Goal: Information Seeking & Learning: Find specific fact

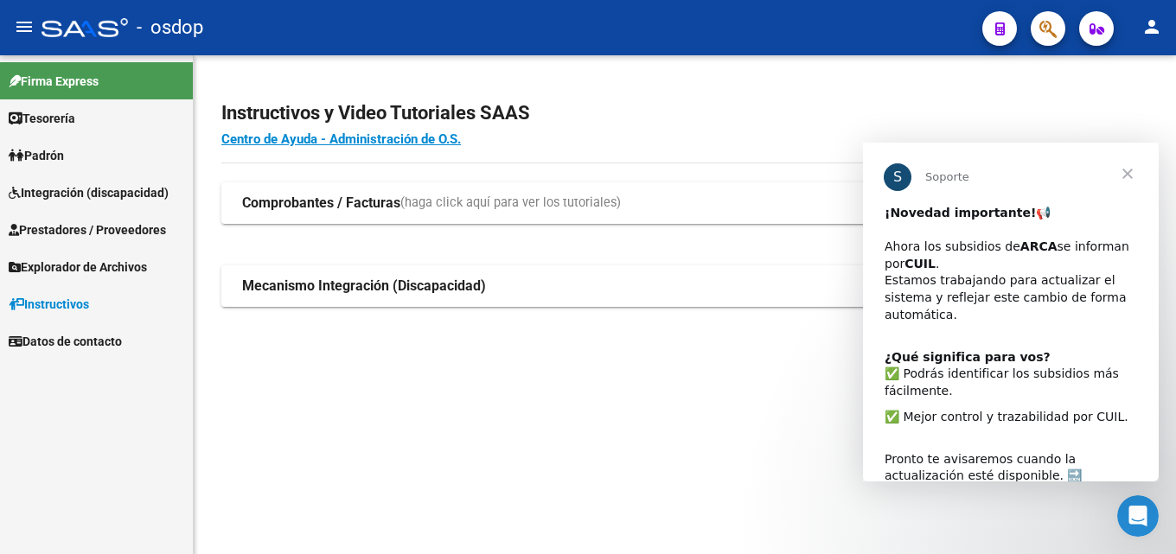
click at [592, 476] on mat-sidenav-content "Instructivos y Video Tutoriales SAAS Centro de Ayuda - Administración de O.S. C…" at bounding box center [685, 304] width 982 height 499
click at [437, 416] on mat-sidenav-content "Instructivos y Video Tutoriales SAAS Centro de Ayuda - Administración de O.S. C…" at bounding box center [685, 304] width 982 height 499
drag, startPoint x: 54, startPoint y: 229, endPoint x: 73, endPoint y: 237, distance: 19.8
click at [55, 229] on span "Prestadores / Proveedores" at bounding box center [87, 229] width 157 height 19
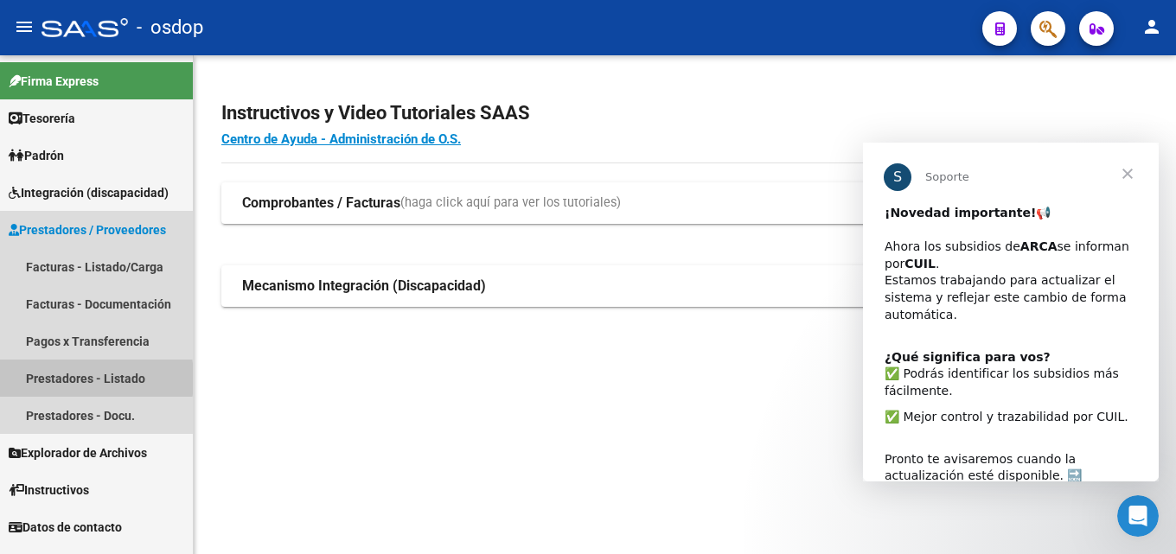
click at [45, 379] on link "Prestadores - Listado" at bounding box center [96, 378] width 193 height 37
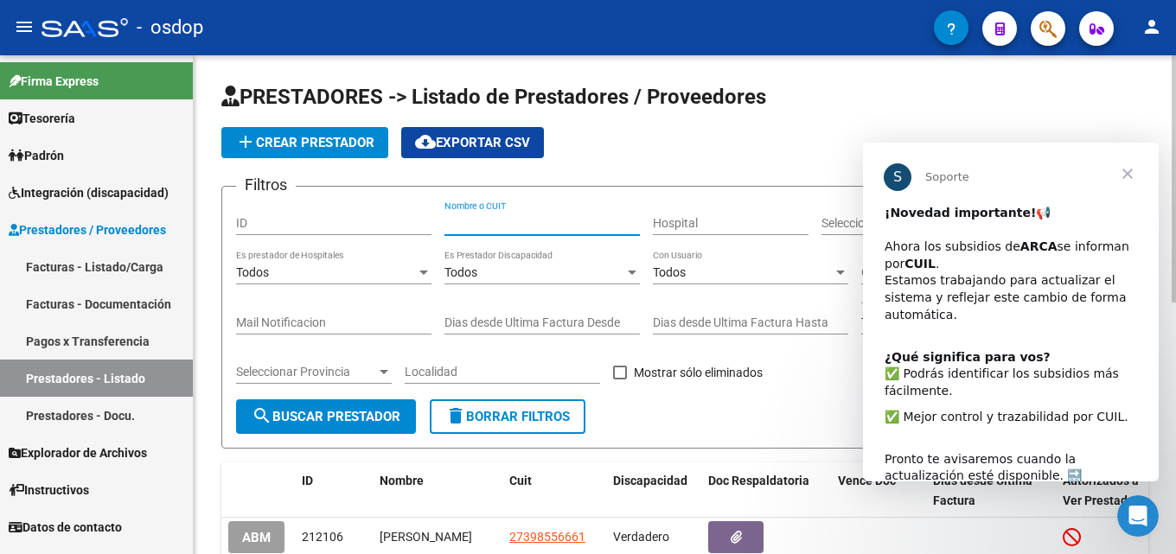
click at [529, 223] on input "Nombre o CUIT" at bounding box center [541, 223] width 195 height 15
type input "27326977565"
click at [580, 256] on div "Todos Es Prestador Discapacidad" at bounding box center [541, 267] width 195 height 35
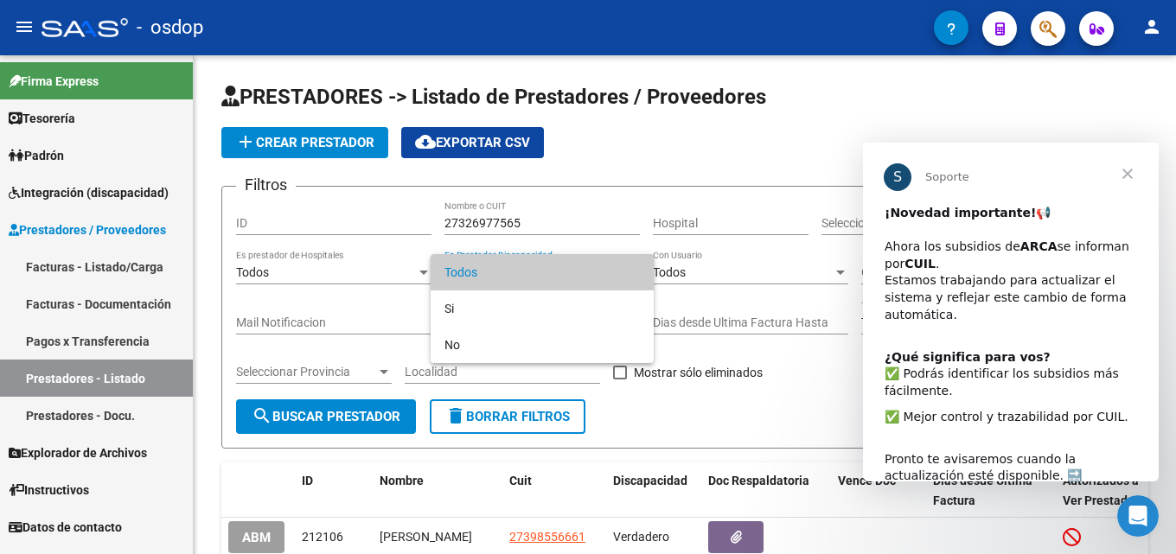
click at [591, 228] on div at bounding box center [588, 277] width 1176 height 554
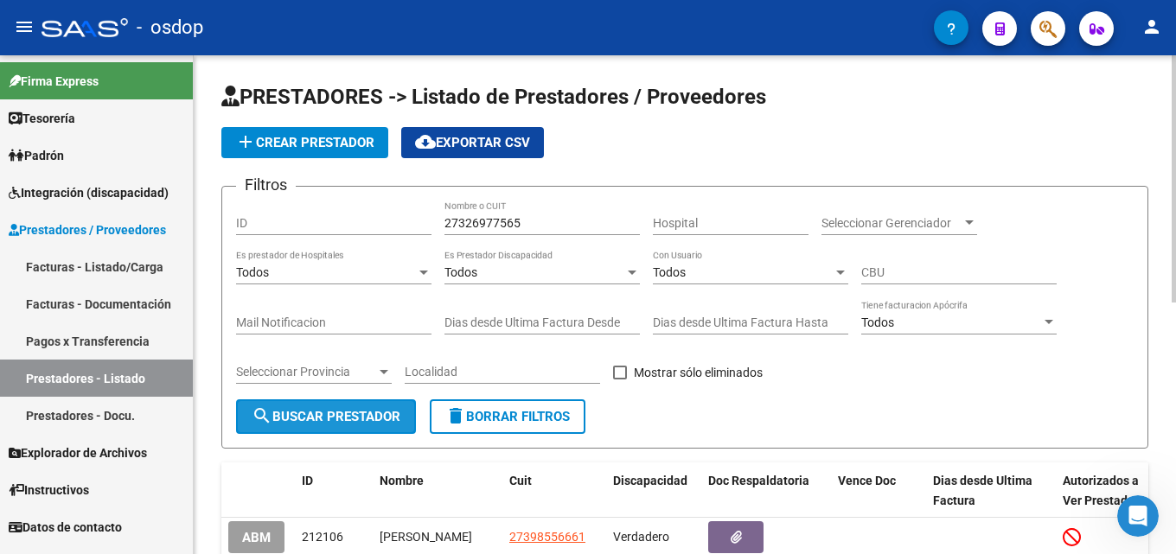
drag, startPoint x: 335, startPoint y: 415, endPoint x: 357, endPoint y: 413, distance: 22.5
click at [336, 413] on span "search Buscar Prestador" at bounding box center [326, 417] width 149 height 16
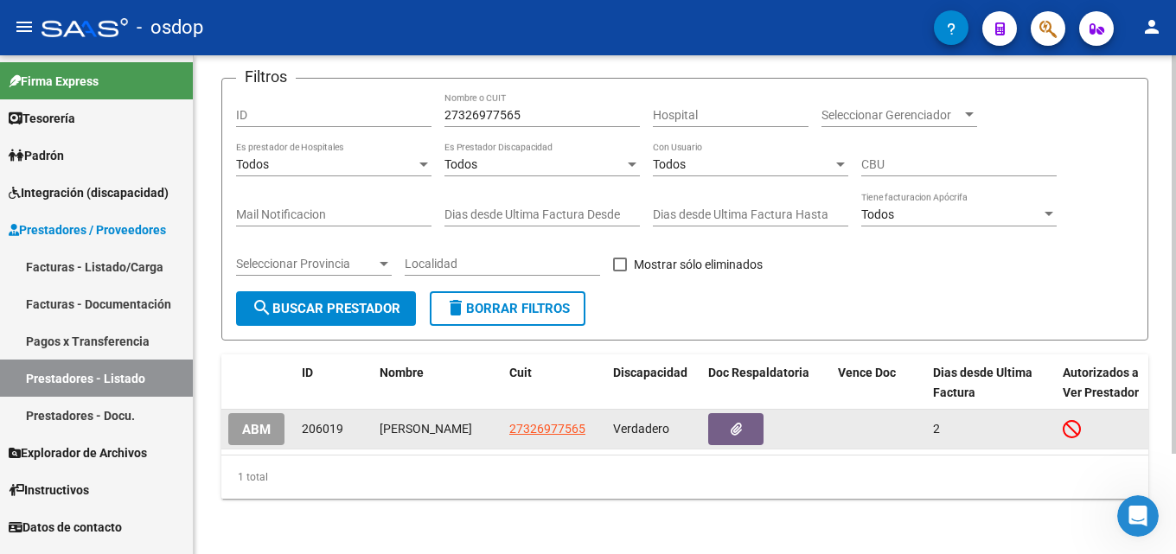
scroll to position [125, 0]
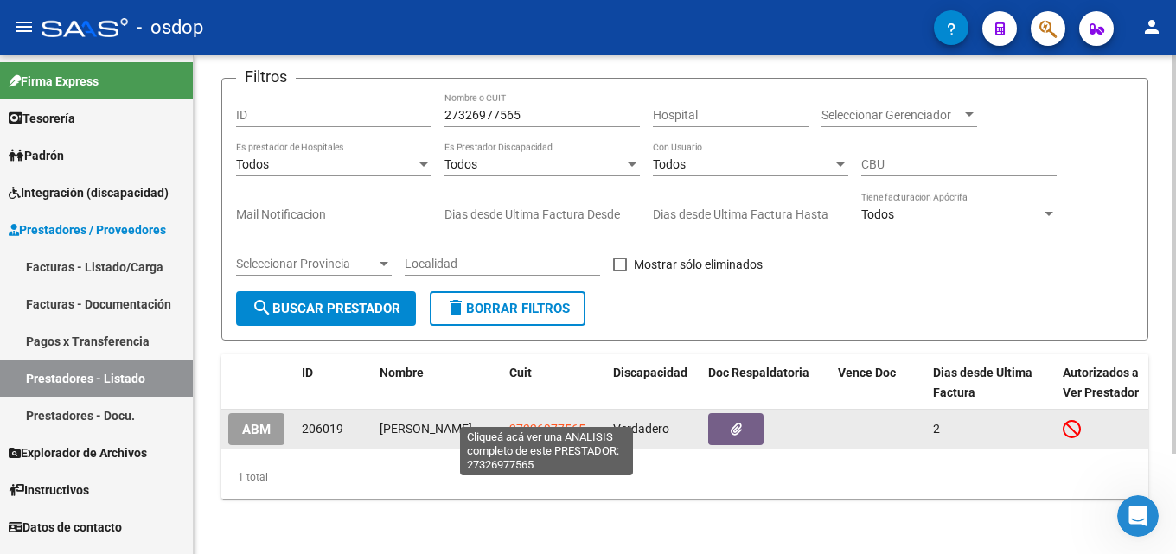
click at [531, 422] on span "27326977565" at bounding box center [547, 429] width 76 height 14
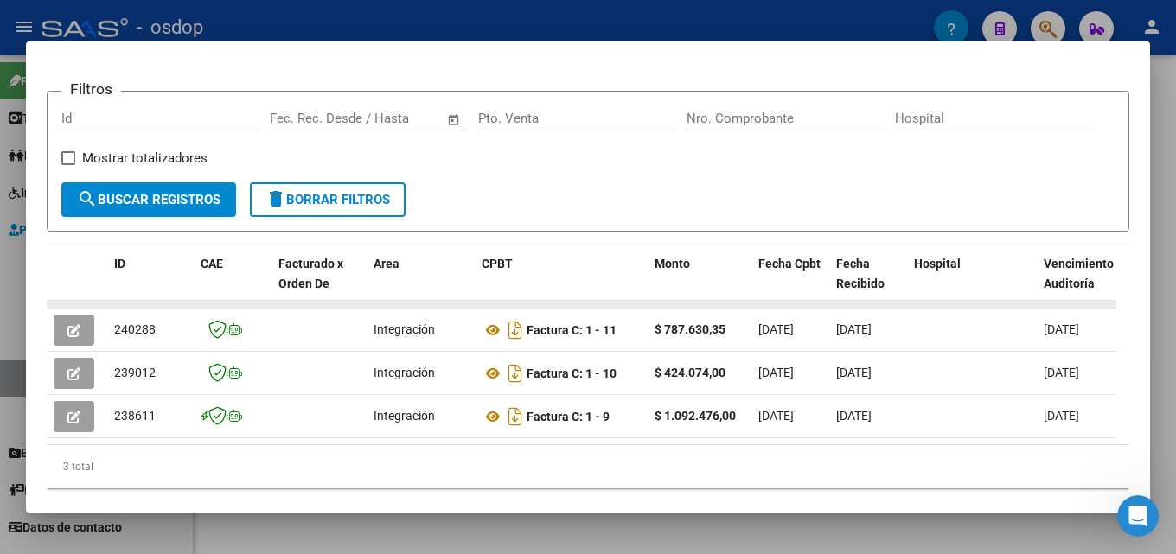
scroll to position [259, 0]
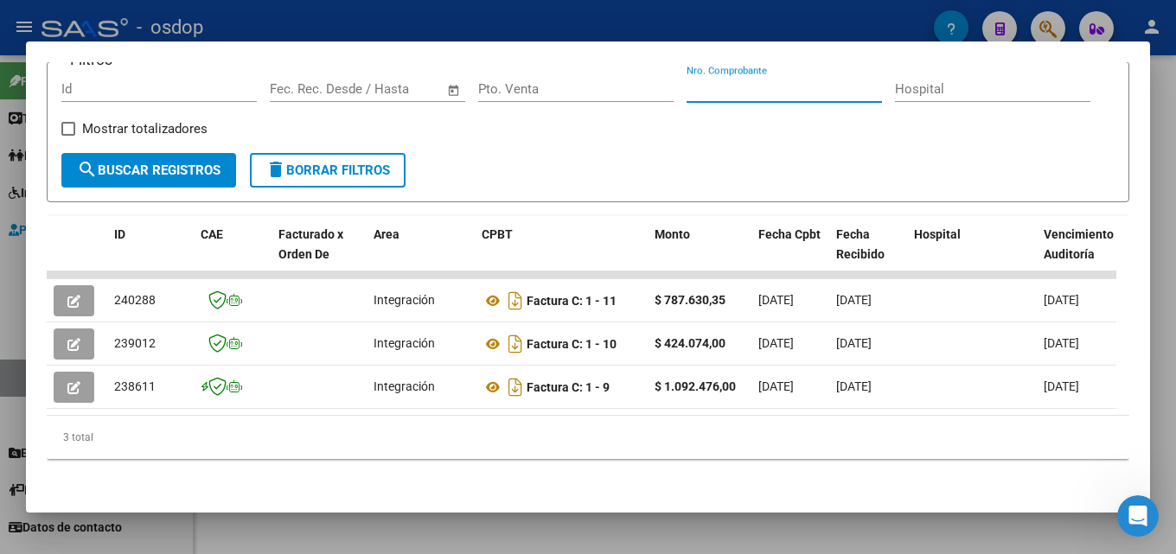
drag, startPoint x: 1062, startPoint y: 75, endPoint x: 808, endPoint y: 81, distance: 253.4
click at [808, 81] on input "Nro. Comprobante" at bounding box center [783, 89] width 195 height 16
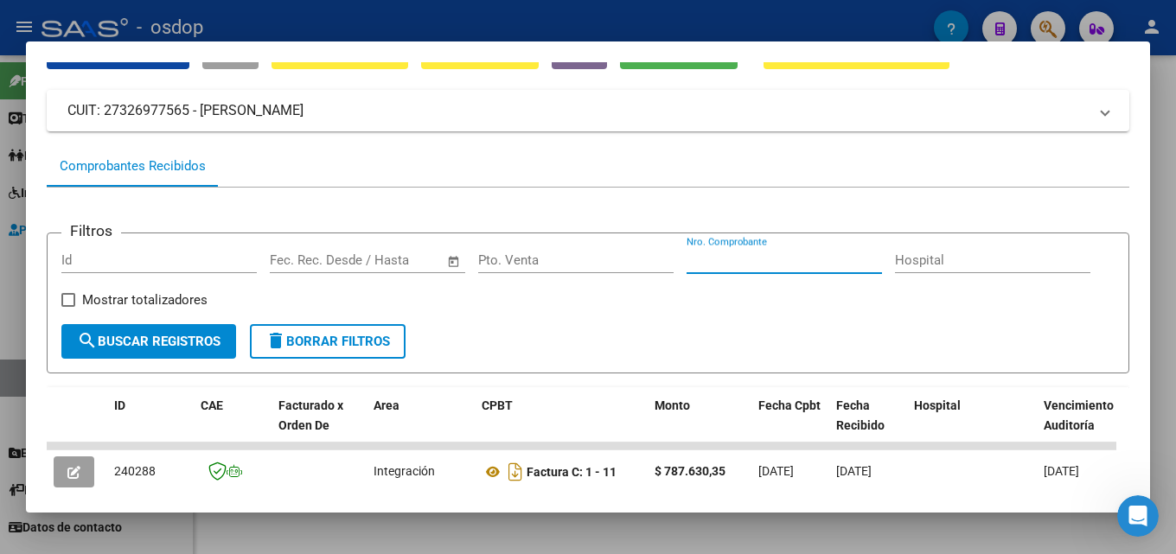
scroll to position [0, 0]
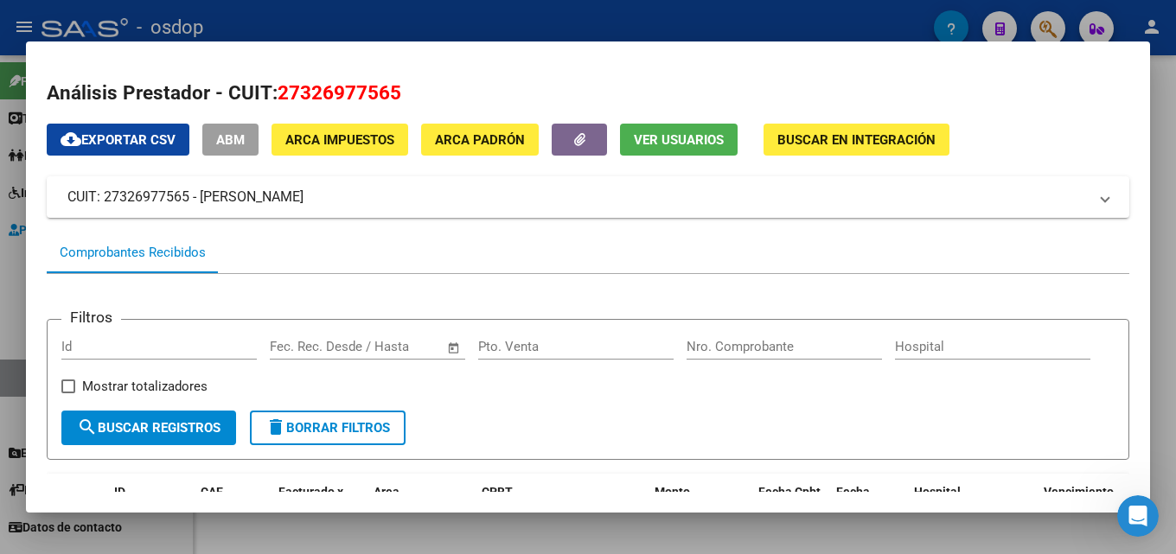
drag, startPoint x: 997, startPoint y: 97, endPoint x: 1089, endPoint y: 386, distance: 303.0
click at [1089, 386] on div "Filtros Id Start date – End date Fec. Rec. Desde / Hasta Pto. Venta Nro. Compro…" at bounding box center [587, 372] width 1053 height 77
drag, startPoint x: 227, startPoint y: 67, endPoint x: 450, endPoint y: 20, distance: 227.2
drag, startPoint x: 450, startPoint y: 20, endPoint x: 1163, endPoint y: 467, distance: 841.8
click at [1163, 469] on div at bounding box center [588, 277] width 1176 height 554
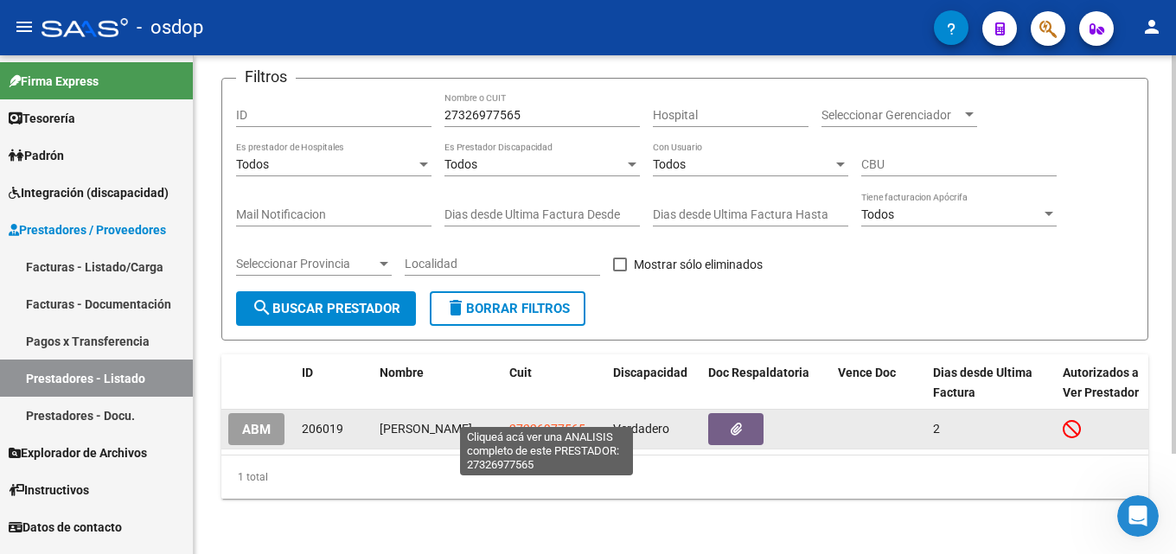
click at [559, 422] on span "27326977565" at bounding box center [547, 429] width 76 height 14
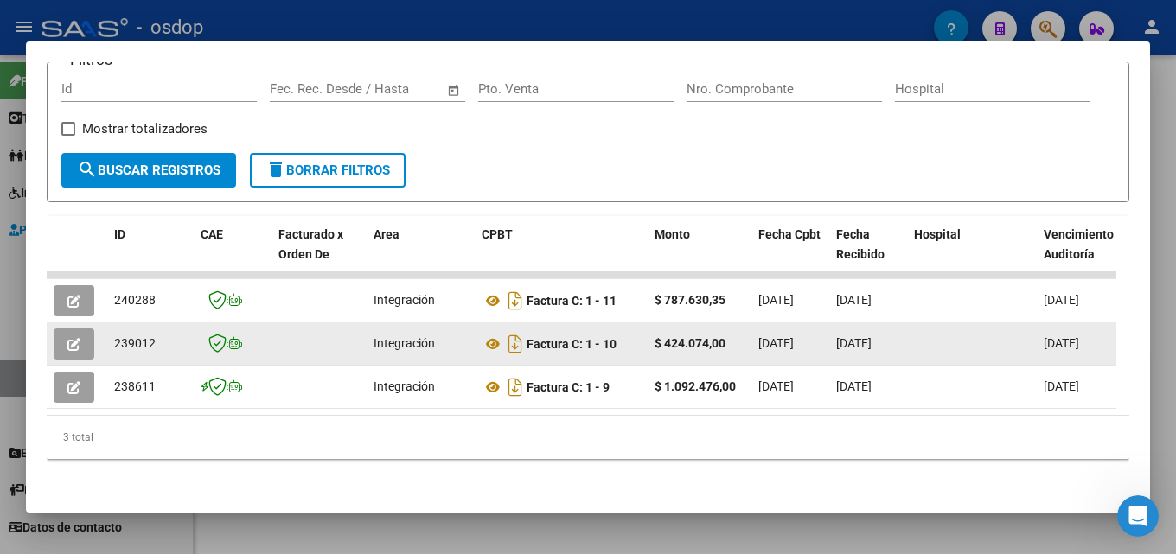
scroll to position [278, 0]
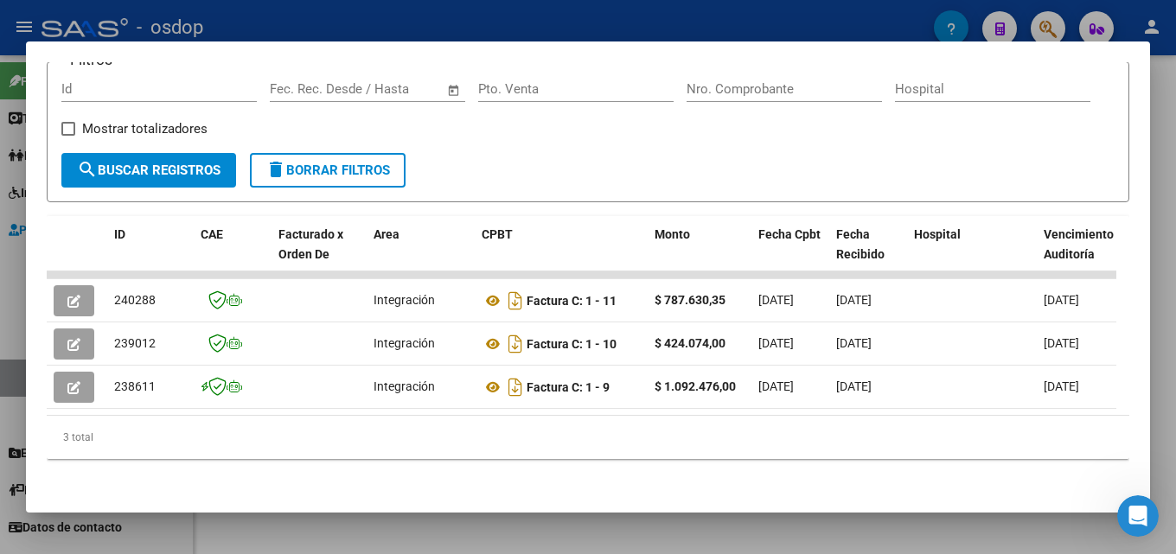
drag, startPoint x: 968, startPoint y: 158, endPoint x: 853, endPoint y: 85, distance: 136.5
click at [853, 85] on div "Nro. Comprobante" at bounding box center [783, 97] width 195 height 42
